Goal: Find specific page/section: Find specific page/section

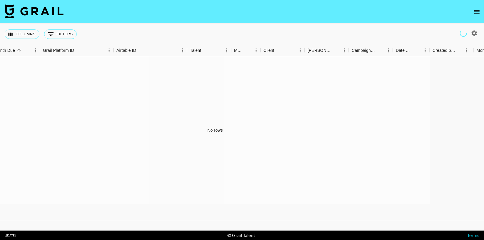
scroll to position [0, 8]
click at [387, 9] on button "open drawer" at bounding box center [477, 12] width 12 height 12
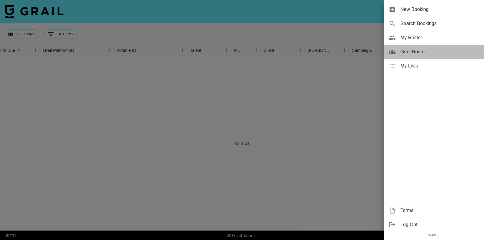
click at [387, 51] on span "Grail Roster" at bounding box center [440, 51] width 79 height 7
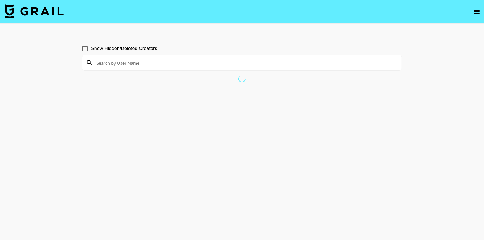
click at [293, 63] on input at bounding box center [245, 62] width 305 height 9
click at [279, 63] on input at bounding box center [245, 62] width 305 height 9
click at [275, 63] on input at bounding box center [245, 62] width 305 height 9
click at [222, 66] on input at bounding box center [245, 62] width 305 height 9
click at [181, 64] on input at bounding box center [245, 62] width 305 height 9
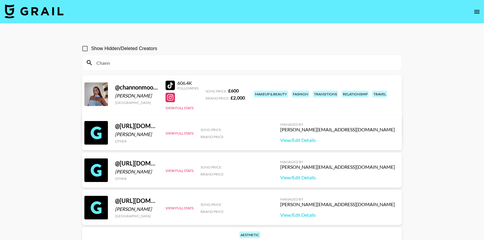
scroll to position [2, 0]
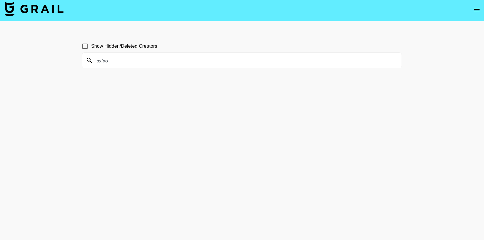
type input "bxfxo"
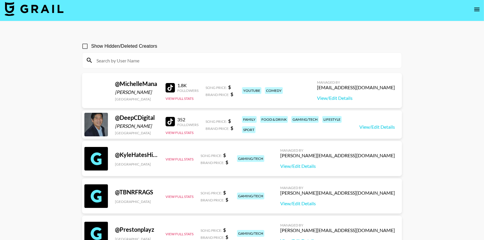
scroll to position [0, 0]
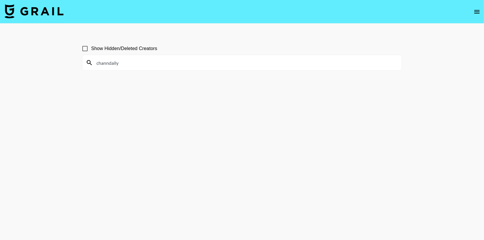
type input "channdaily"
click at [199, 67] on input "channdaily" at bounding box center [245, 62] width 305 height 9
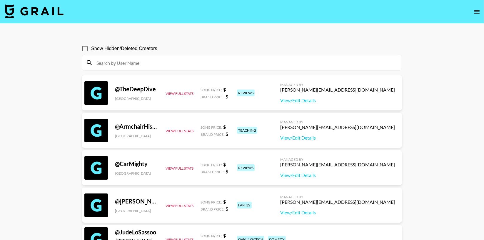
click at [387, 11] on icon "open drawer" at bounding box center [476, 11] width 7 height 7
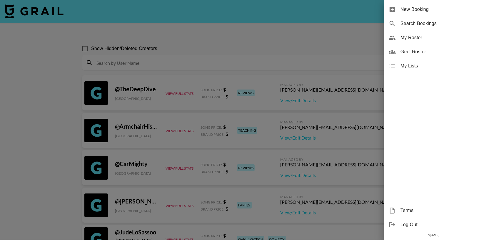
click at [387, 40] on span "My Roster" at bounding box center [440, 37] width 79 height 7
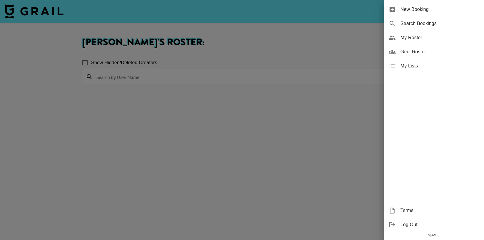
click at [387, 39] on span "My Roster" at bounding box center [440, 37] width 79 height 7
click at [292, 109] on div at bounding box center [242, 120] width 484 height 240
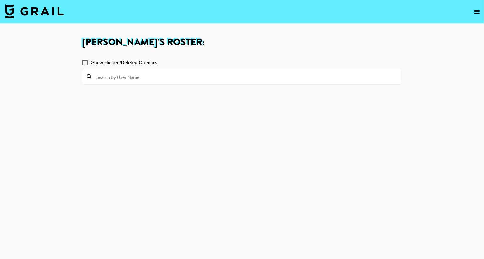
click at [387, 11] on icon "open drawer" at bounding box center [476, 12] width 5 height 4
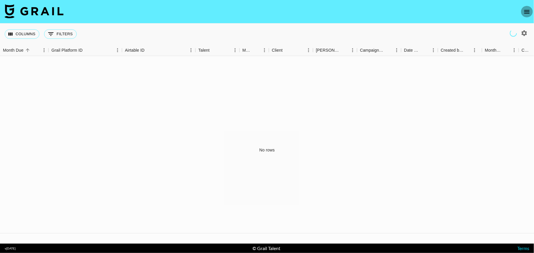
click at [484, 14] on icon "open drawer" at bounding box center [527, 11] width 7 height 7
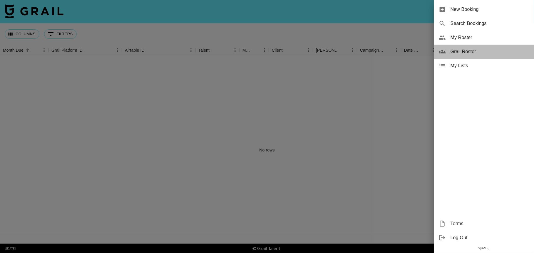
click at [484, 50] on span "Grail Roster" at bounding box center [490, 51] width 79 height 7
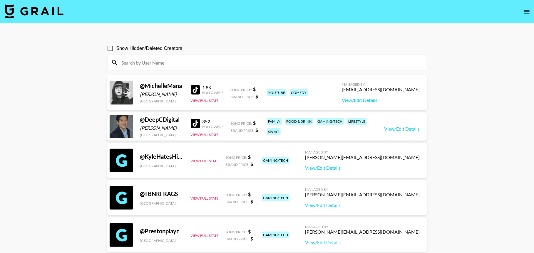
click at [217, 64] on input at bounding box center [270, 62] width 305 height 9
paste input "trizzlemanfitness"
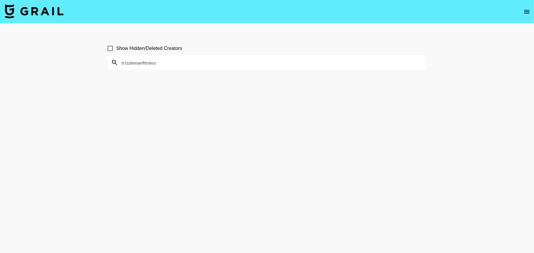
type input "trizzlemanfitness"
paste input "hellodrea16"
type input "hellodrea16"
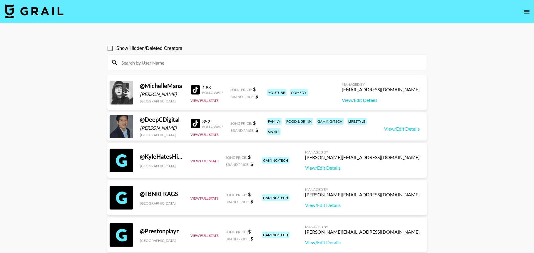
paste input "waynedansbyjr"
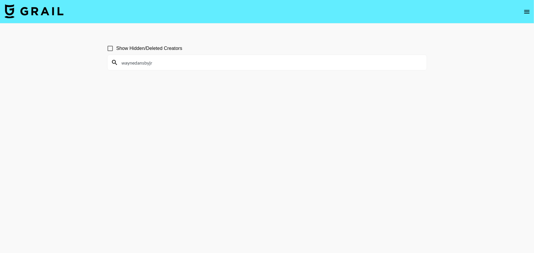
type input "waynedansbyjr"
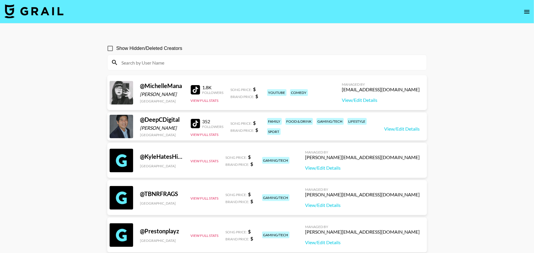
paste input "superdupertello"
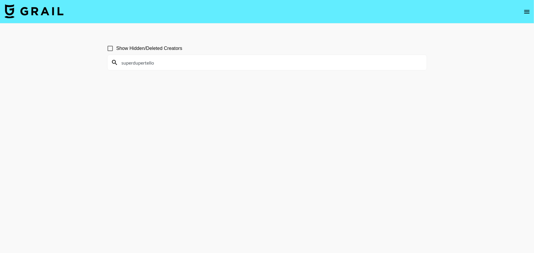
type input "superdupertello"
paste input "bcfxo"
type input "bcfxo"
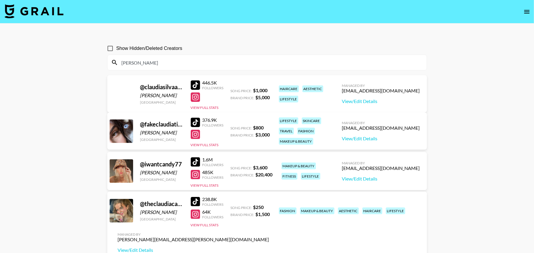
type input "[PERSON_NAME]"
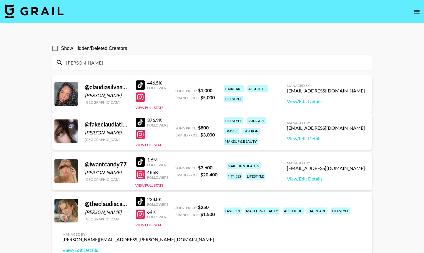
click at [302, 64] on input "[PERSON_NAME]" at bounding box center [215, 62] width 305 height 9
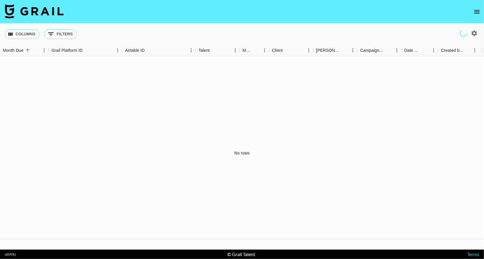
click at [475, 13] on icon "open drawer" at bounding box center [476, 12] width 5 height 4
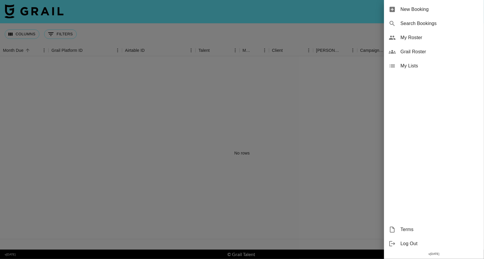
click at [429, 52] on span "Grail Roster" at bounding box center [440, 51] width 79 height 7
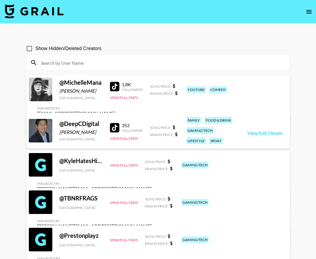
click at [74, 62] on input at bounding box center [161, 62] width 249 height 9
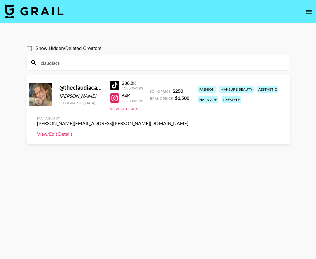
type input "claudiaca"
click at [66, 132] on link "View/Edit Details" at bounding box center [112, 134] width 151 height 6
click at [74, 89] on div "@ theclaudiacampbell" at bounding box center [81, 87] width 44 height 7
click at [223, 57] on div "claudiaca" at bounding box center [158, 62] width 263 height 15
click at [213, 64] on input "claudiaca" at bounding box center [161, 62] width 249 height 9
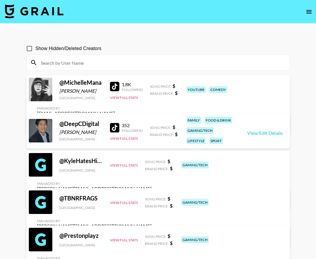
paste input "trizzlemanfitness"
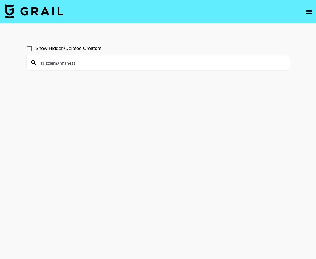
type input "trizzlemanfitness"
click at [227, 60] on input "trizzlemanfitness" at bounding box center [161, 62] width 249 height 9
paste input "hellodrea16"
type input "hellodrea16"
paste input "waynedansbyjr"
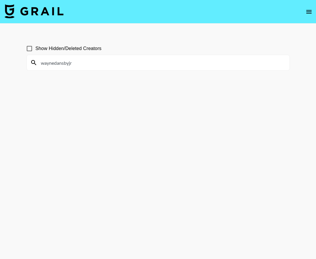
type input "waynedansbyjr"
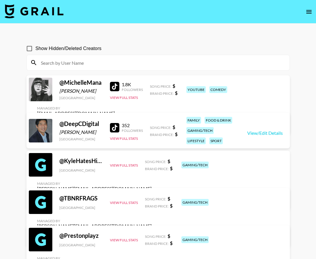
paste input "cmgetfit_"
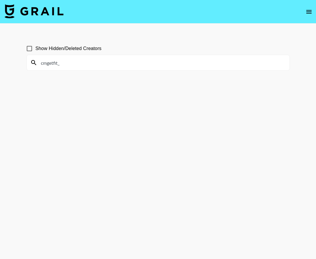
type input "cmgetfit_"
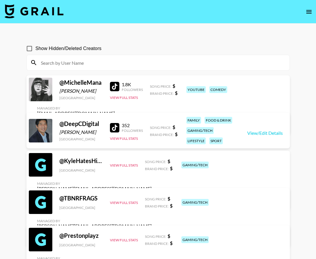
paste input "superdupertello"
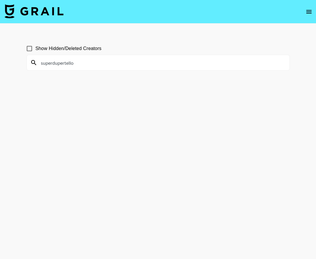
type input "superdupertello"
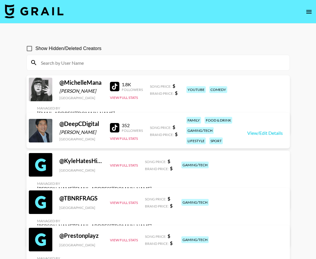
paste input "bcfxo"
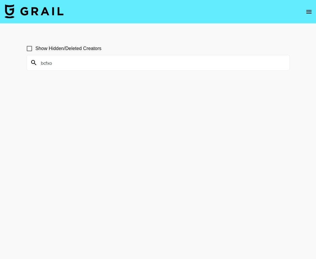
type input "bcfxo"
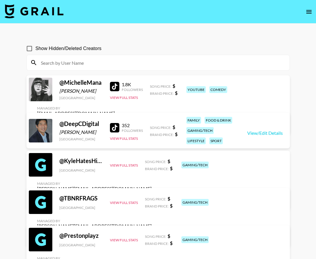
paste input "noellanseba"
type input "noellanseba"
paste input "channdaily"
type input "channdaily"
paste input "jamieegabrielle"
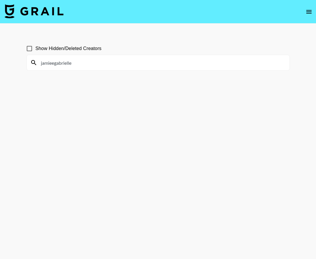
type input "jamieegabrielle"
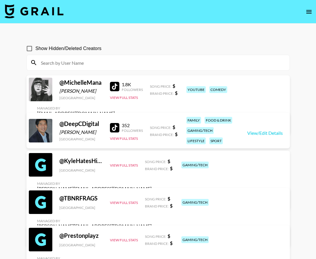
paste input "sydelcurrylee"
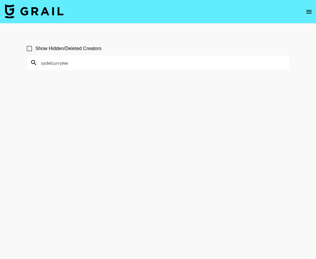
click at [83, 61] on input "sydelcurrylee" at bounding box center [161, 62] width 249 height 9
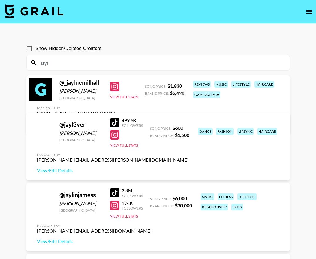
type input "jayla"
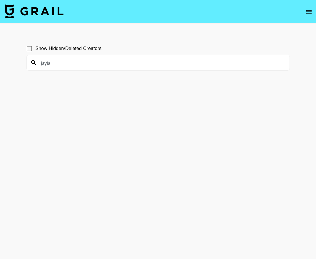
click at [74, 64] on input "jayla" at bounding box center [161, 62] width 249 height 9
click at [56, 65] on input "heygo" at bounding box center [161, 62] width 249 height 9
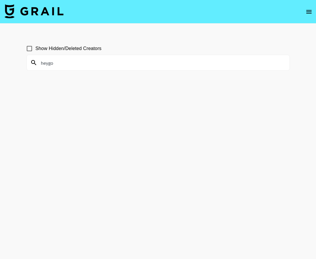
click at [56, 65] on input "heygo" at bounding box center [161, 62] width 249 height 9
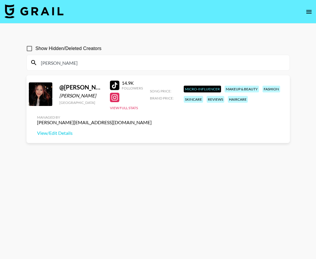
click at [54, 61] on input "[PERSON_NAME]" at bounding box center [161, 62] width 249 height 9
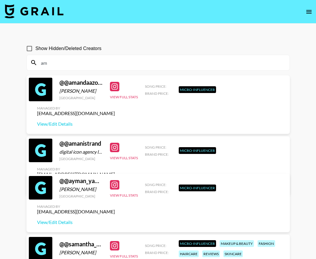
type input "a"
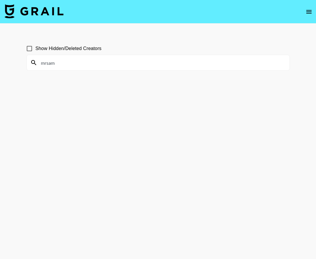
click at [48, 60] on input "mrsam" at bounding box center [161, 62] width 249 height 9
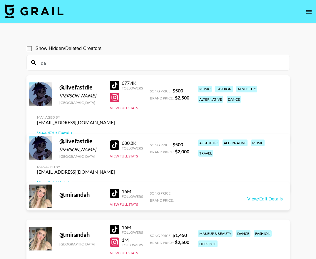
type input "d"
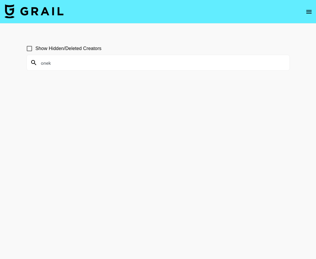
click at [44, 64] on input "onek" at bounding box center [161, 62] width 249 height 9
type input "justadd"
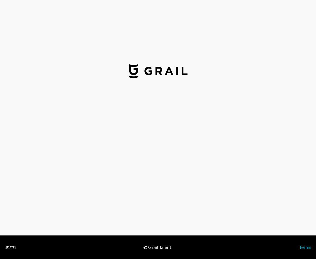
select select "USD"
